Goal: Task Accomplishment & Management: Manage account settings

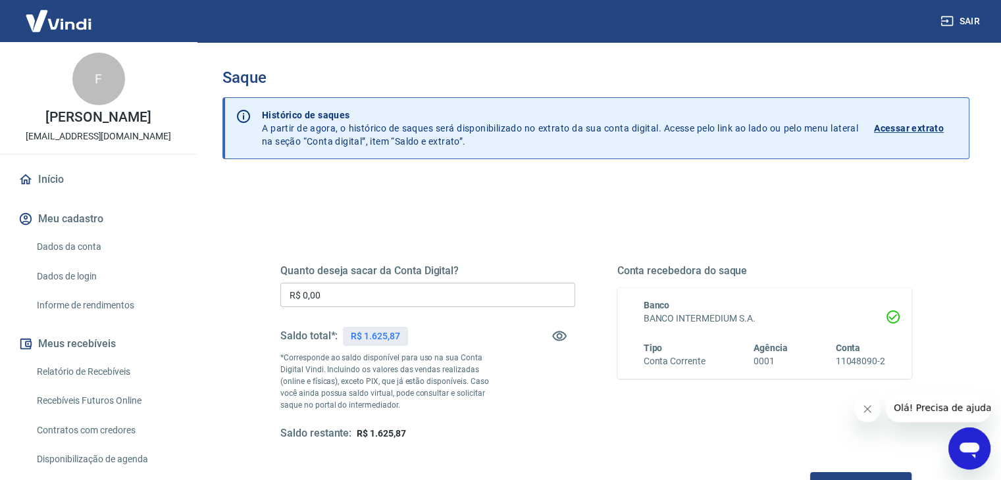
click at [459, 283] on input "R$ 0,00" at bounding box center [427, 295] width 295 height 24
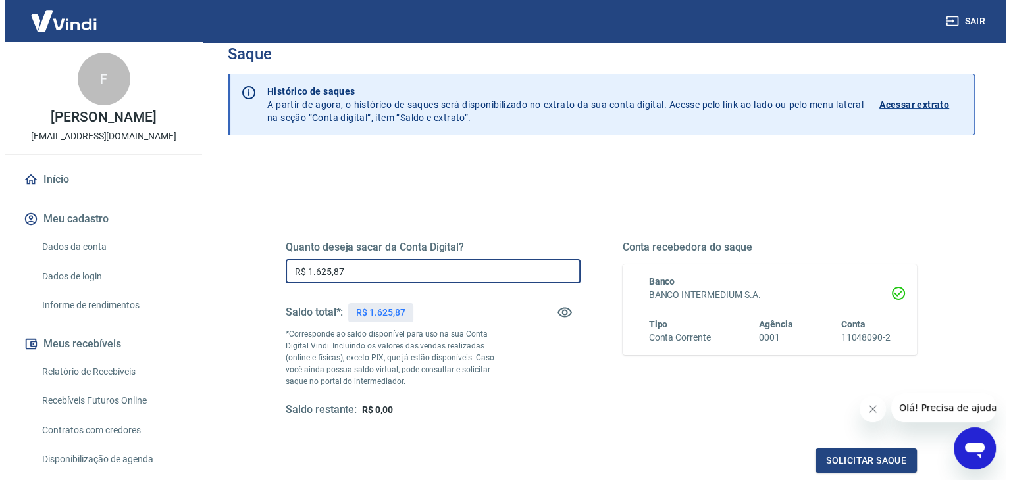
scroll to position [66, 0]
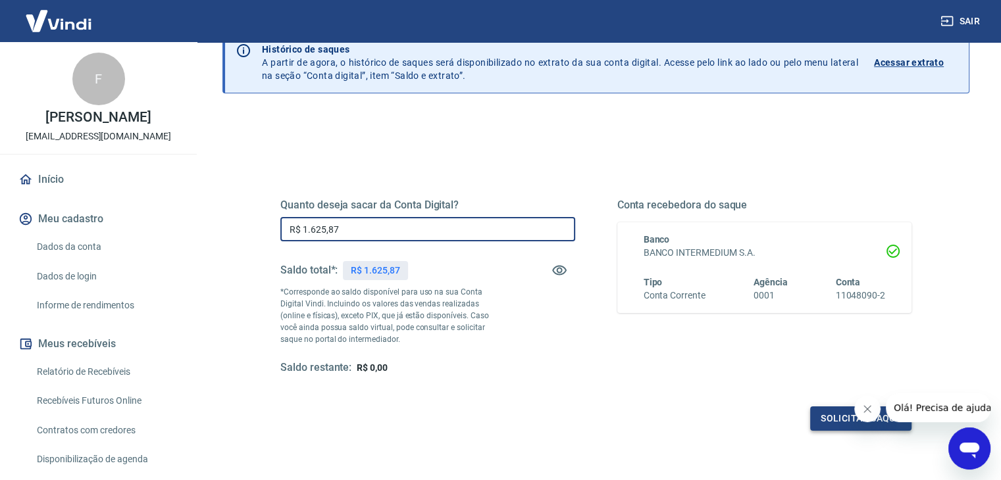
type input "R$ 1.625,87"
click at [847, 411] on button "Solicitar saque" at bounding box center [860, 419] width 101 height 24
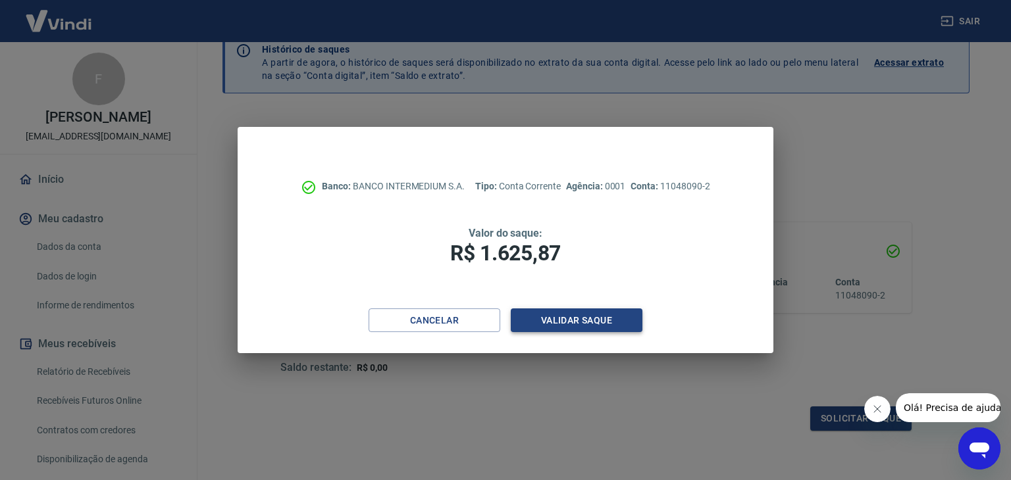
click at [582, 322] on button "Validar saque" at bounding box center [577, 321] width 132 height 24
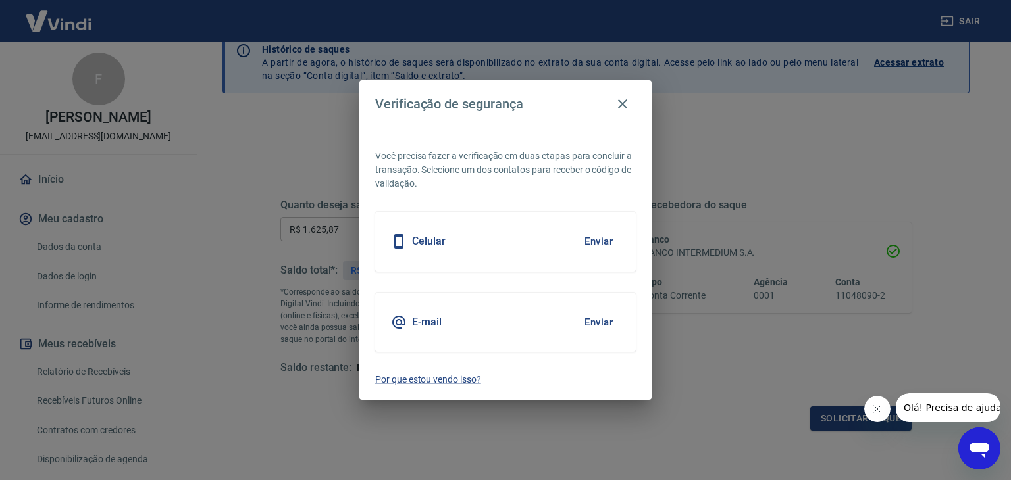
click at [602, 318] on button "Enviar" at bounding box center [598, 323] width 43 height 28
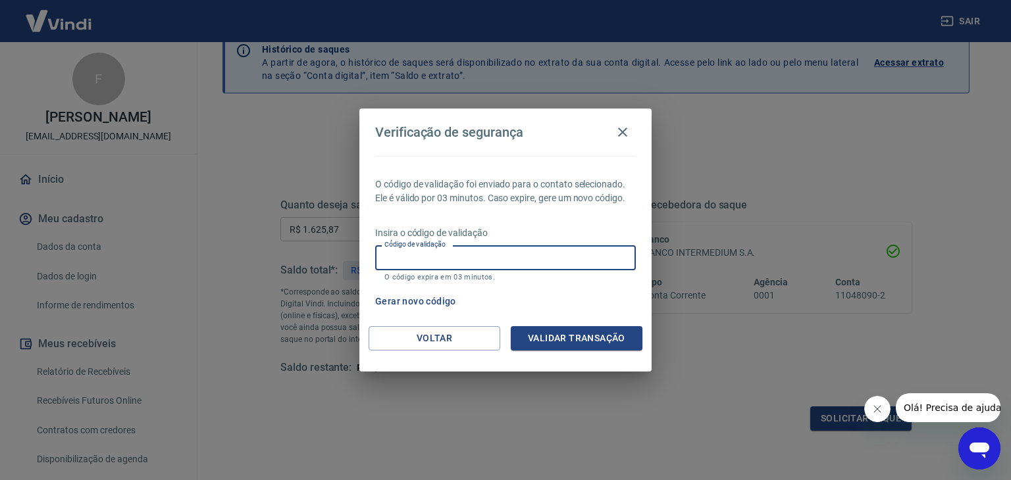
click at [577, 251] on input "Código de validação" at bounding box center [505, 257] width 261 height 24
paste input "847984"
type input "847984"
click at [574, 338] on button "Validar transação" at bounding box center [577, 338] width 132 height 24
